Goal: Check status: Check status

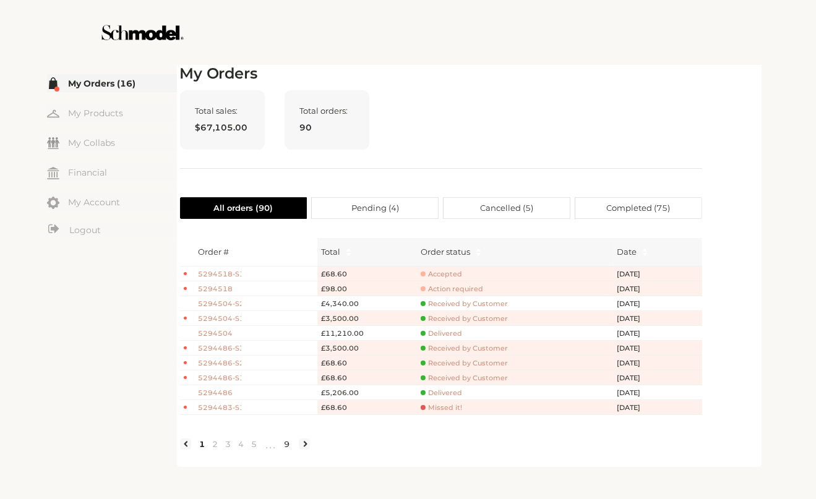
click at [285, 447] on link "9" at bounding box center [287, 444] width 13 height 11
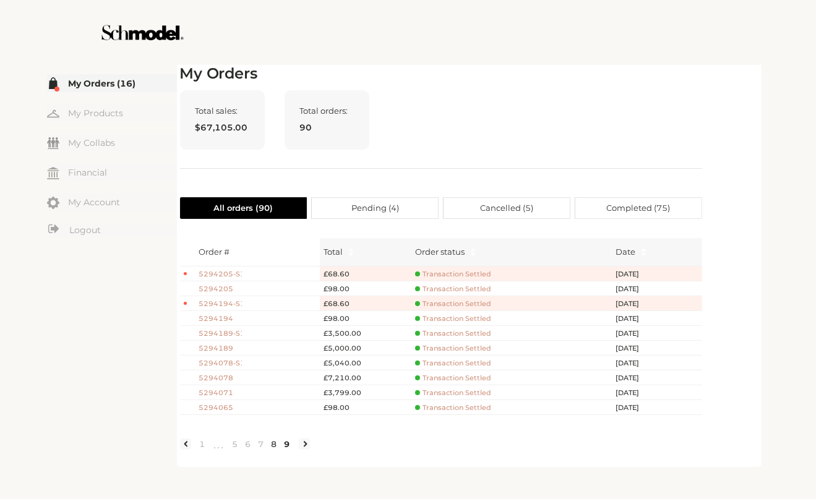
click at [274, 450] on link "8" at bounding box center [274, 444] width 13 height 11
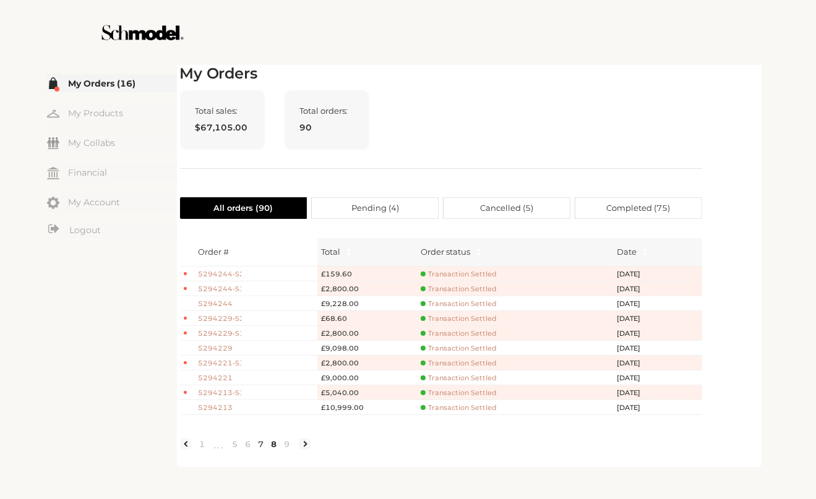
click at [259, 450] on link "7" at bounding box center [261, 444] width 13 height 11
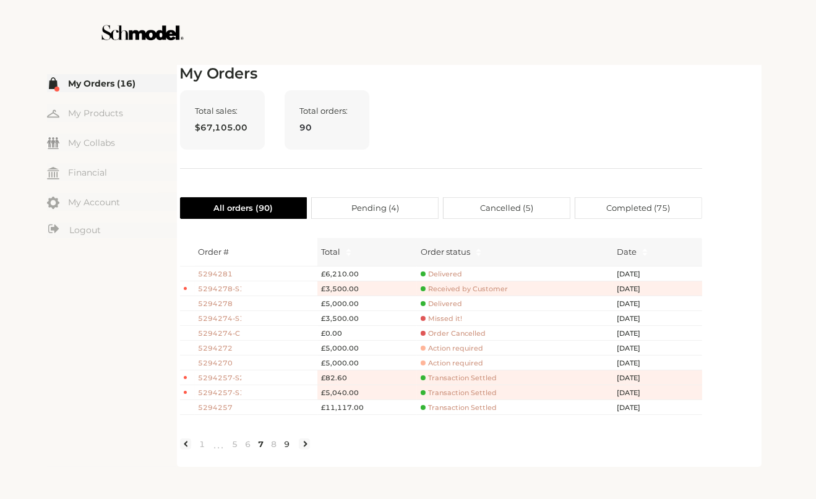
click at [287, 450] on link "9" at bounding box center [287, 444] width 13 height 11
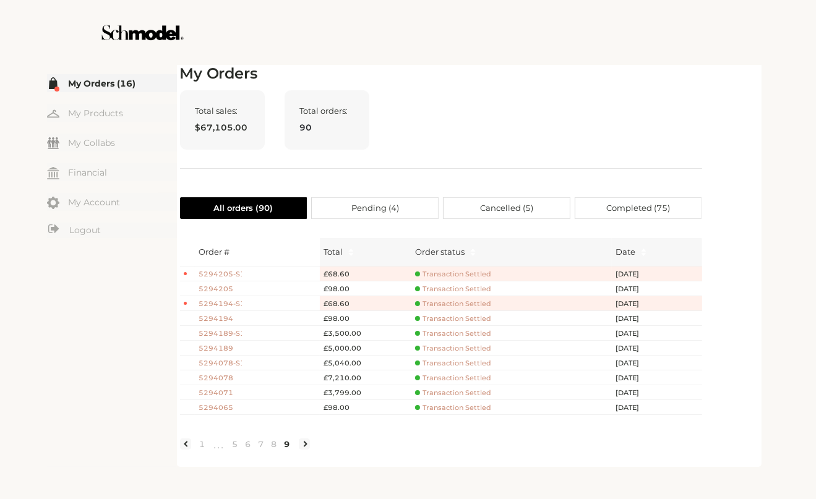
click at [625, 157] on div "Total sales: $67,105.00 Total orders: 90" at bounding box center [441, 129] width 522 height 79
click at [270, 450] on link "8" at bounding box center [274, 444] width 13 height 11
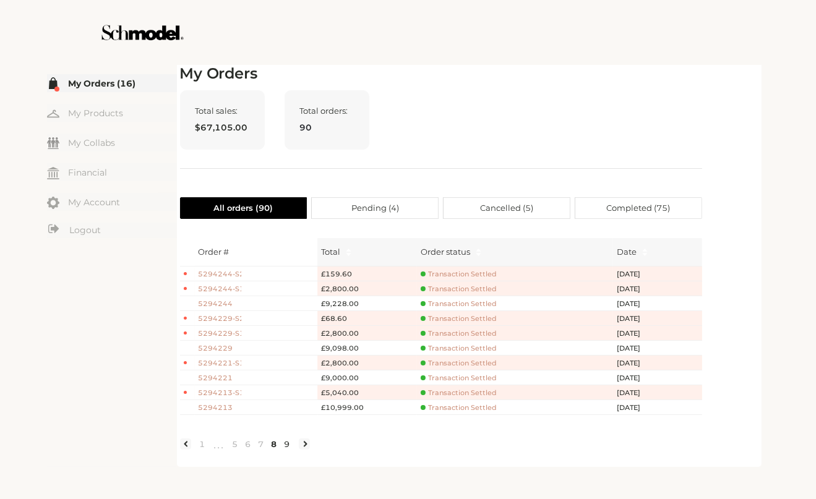
click at [290, 450] on link "9" at bounding box center [287, 444] width 13 height 11
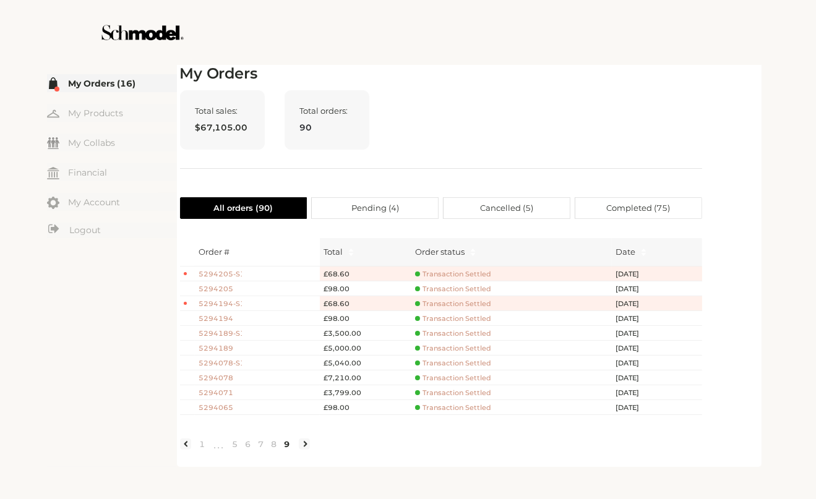
click at [221, 405] on span "5294065" at bounding box center [220, 408] width 43 height 11
